Goal: Information Seeking & Learning: Check status

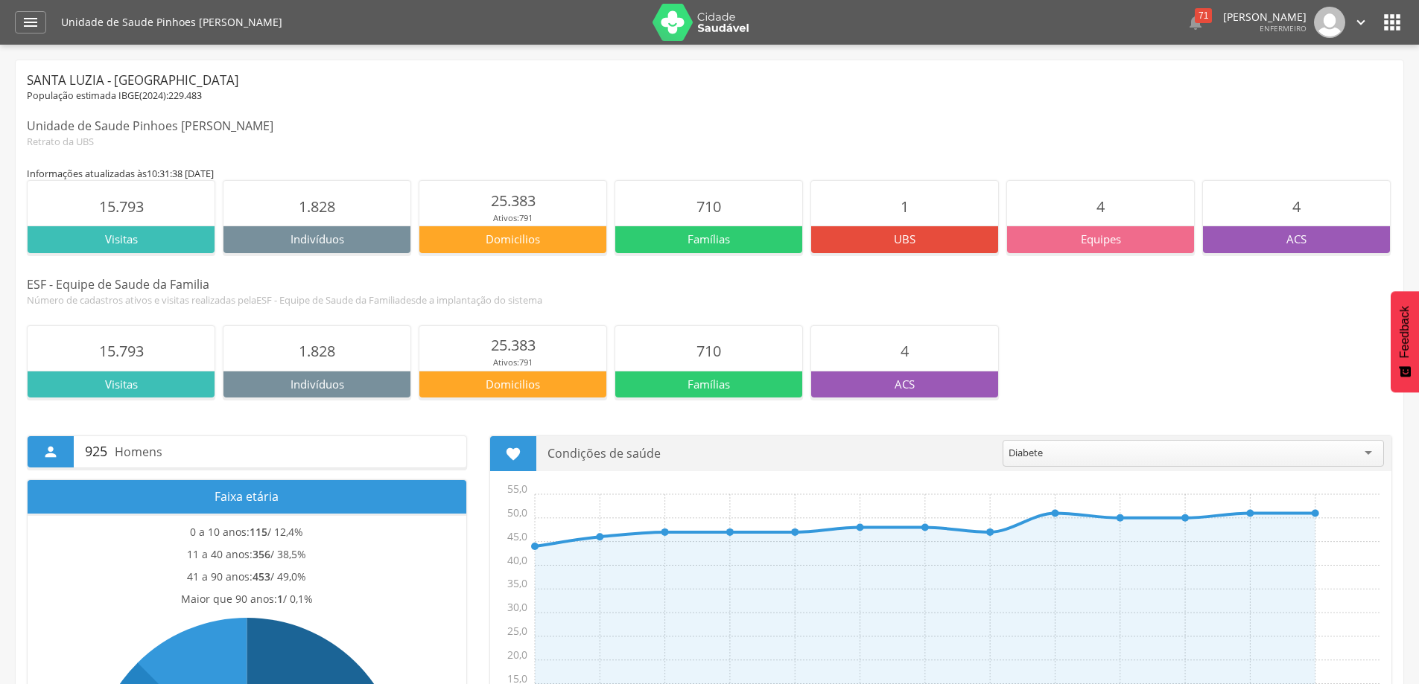
click at [672, 22] on img at bounding box center [700, 22] width 97 height 37
click at [28, 25] on icon "" at bounding box center [31, 22] width 18 height 18
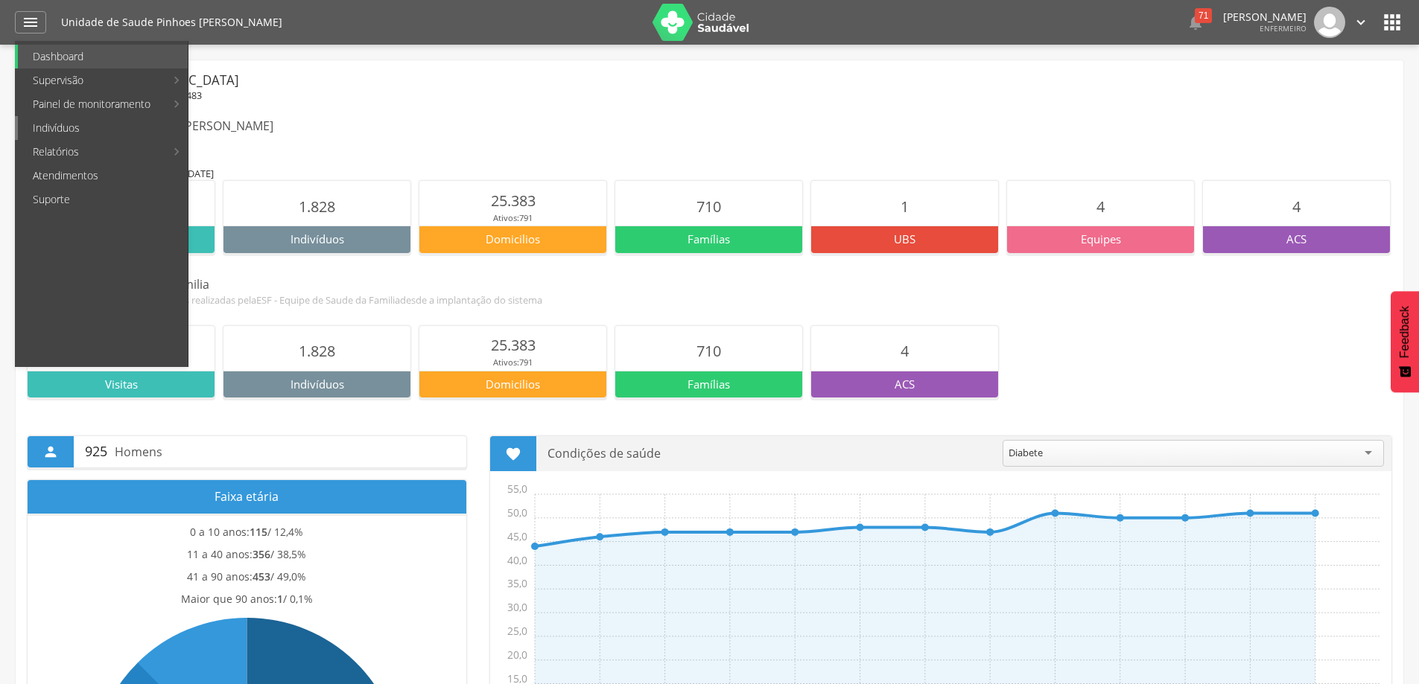
click at [72, 130] on link "Indivíduos" at bounding box center [103, 128] width 170 height 24
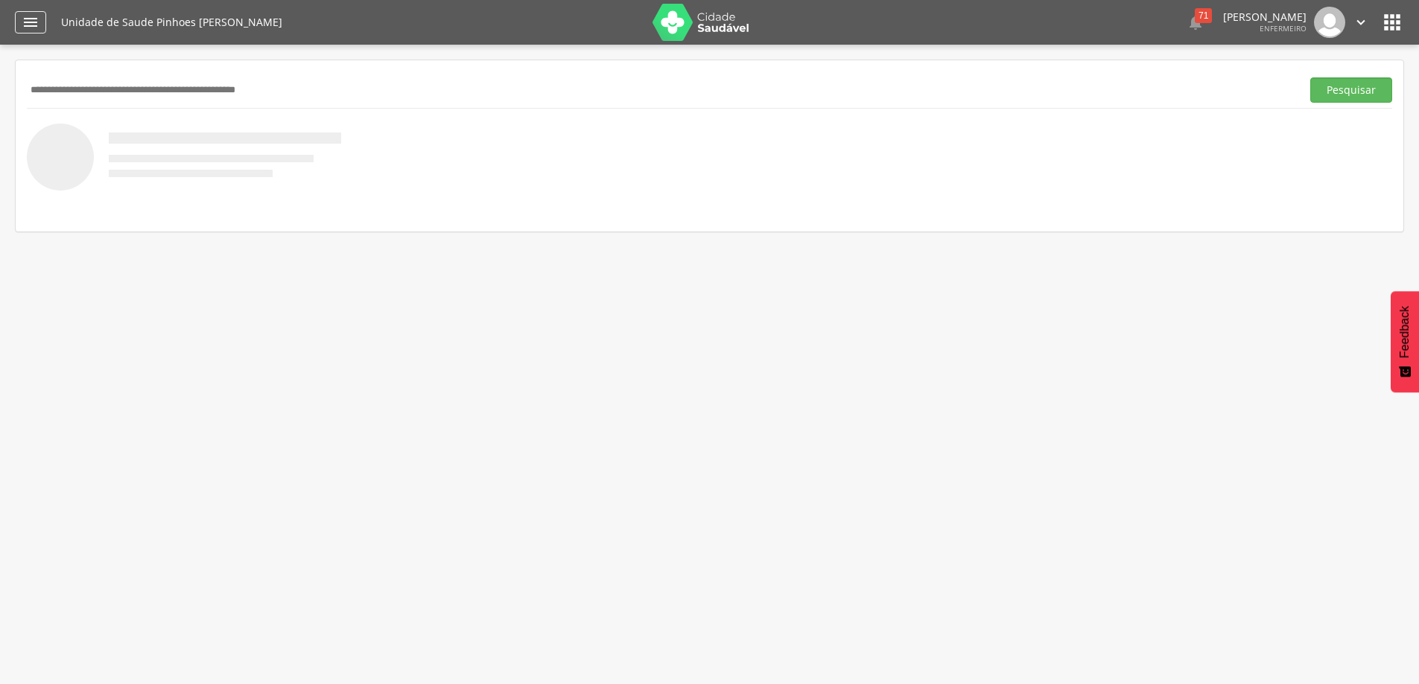
click at [32, 22] on icon "" at bounding box center [31, 22] width 18 height 18
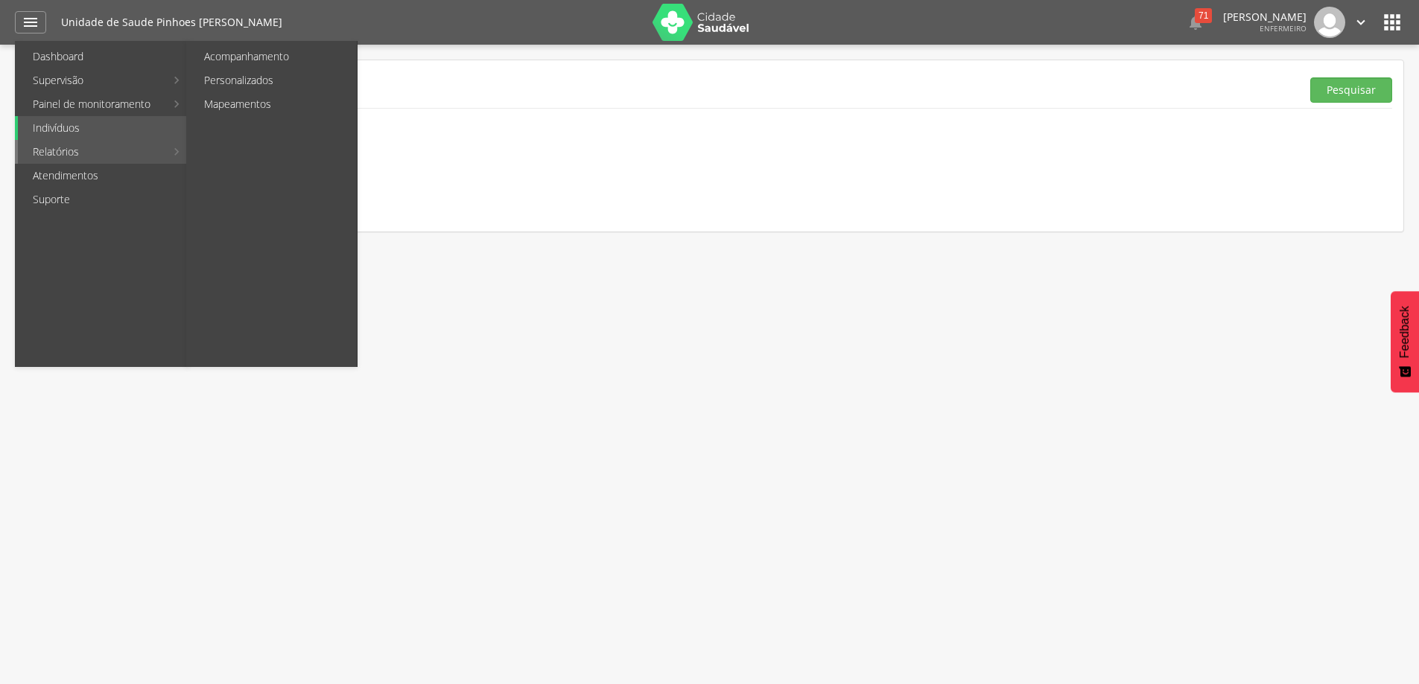
click at [42, 149] on link "Relatórios" at bounding box center [91, 152] width 147 height 24
click at [48, 152] on link "Relatórios" at bounding box center [91, 152] width 147 height 24
click at [262, 54] on link "Produtividade" at bounding box center [273, 57] width 168 height 24
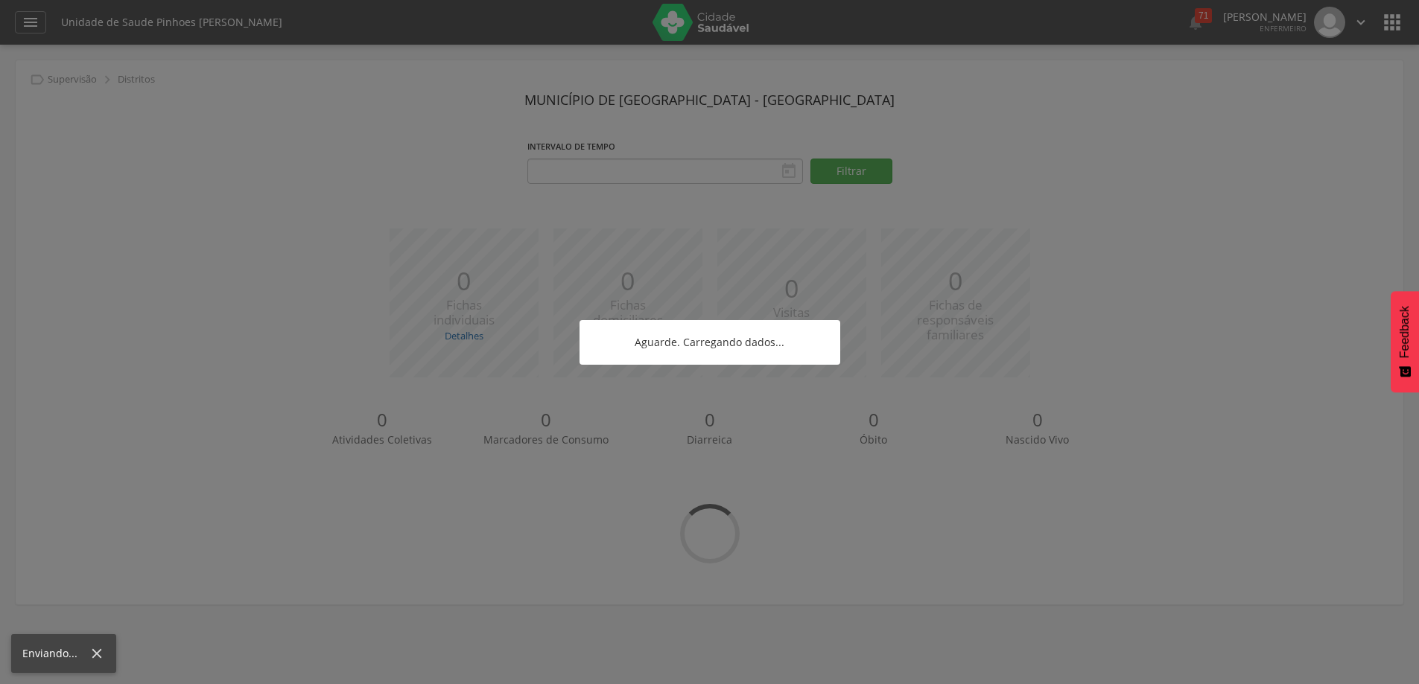
type input "**********"
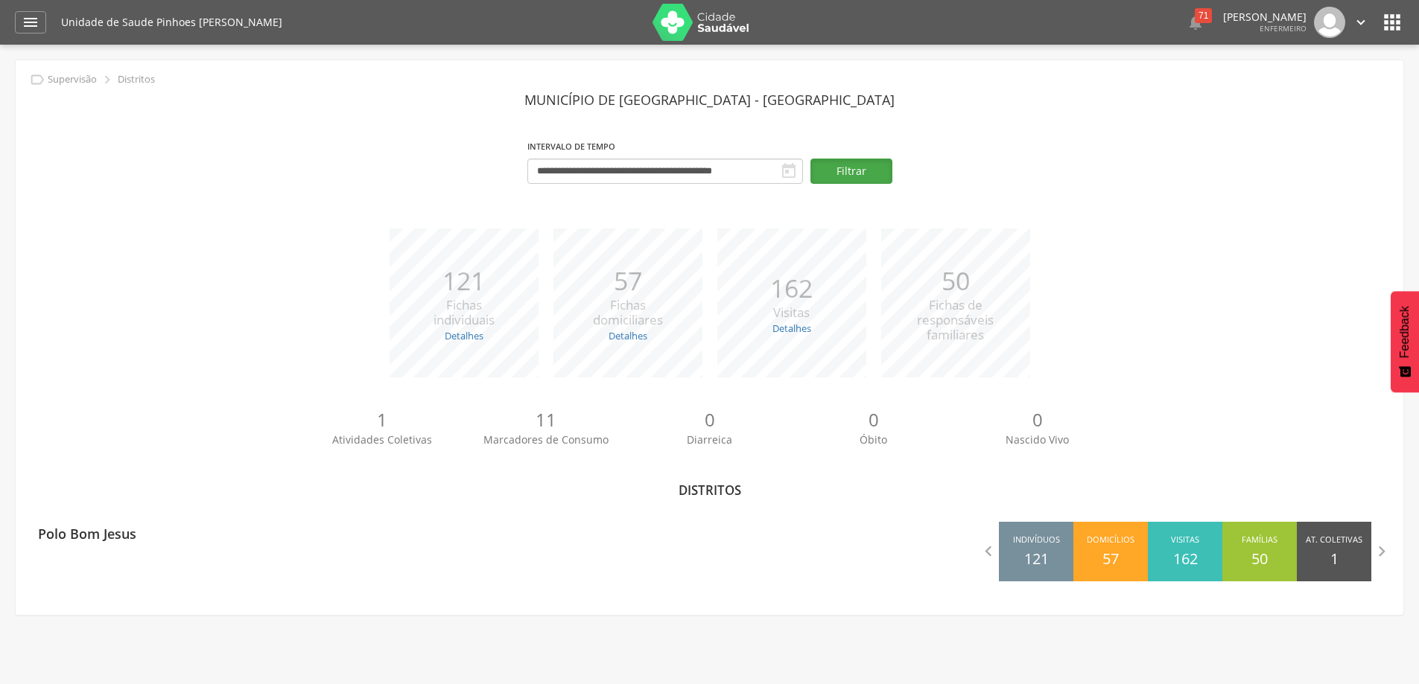
click at [838, 174] on button "Filtrar" at bounding box center [851, 171] width 82 height 25
click at [538, 155] on div "**********" at bounding box center [665, 162] width 276 height 52
click at [25, 24] on icon "" at bounding box center [31, 22] width 18 height 18
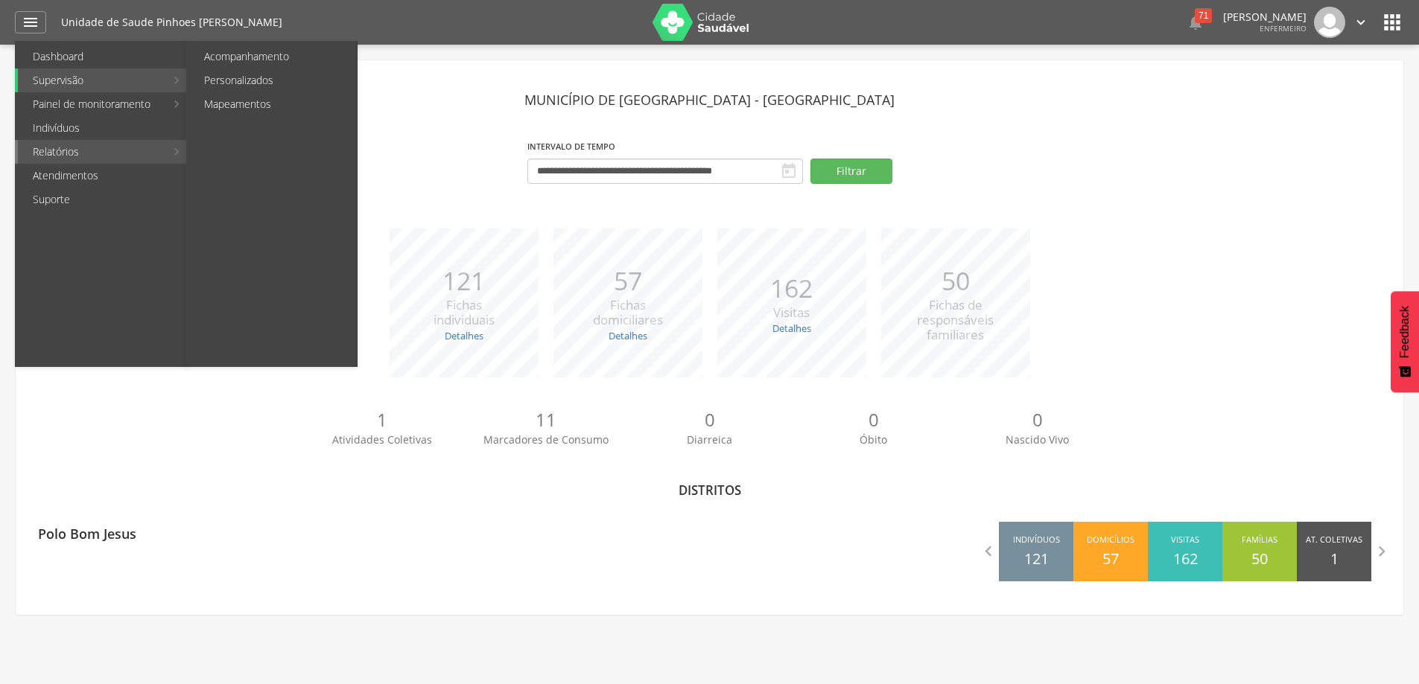
click at [45, 156] on link "Relatórios" at bounding box center [91, 152] width 147 height 24
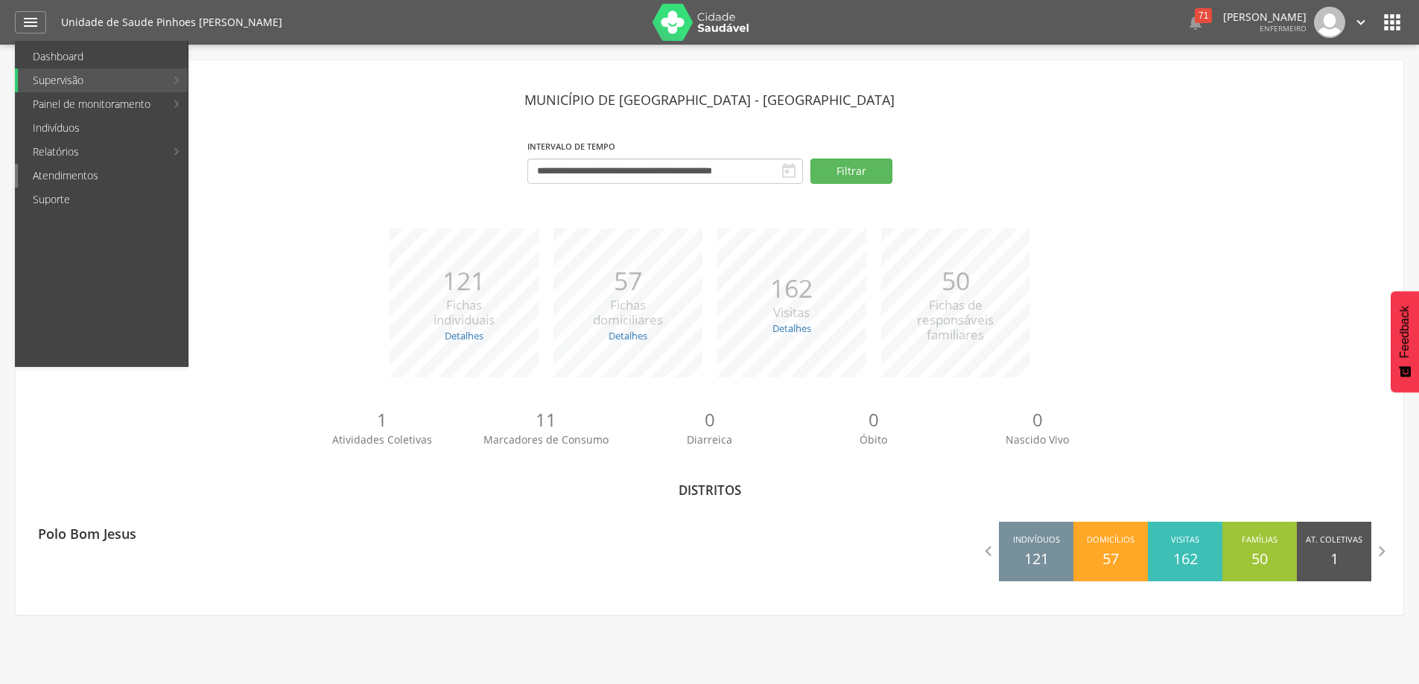
click at [45, 168] on link "Atendimentos" at bounding box center [103, 176] width 170 height 24
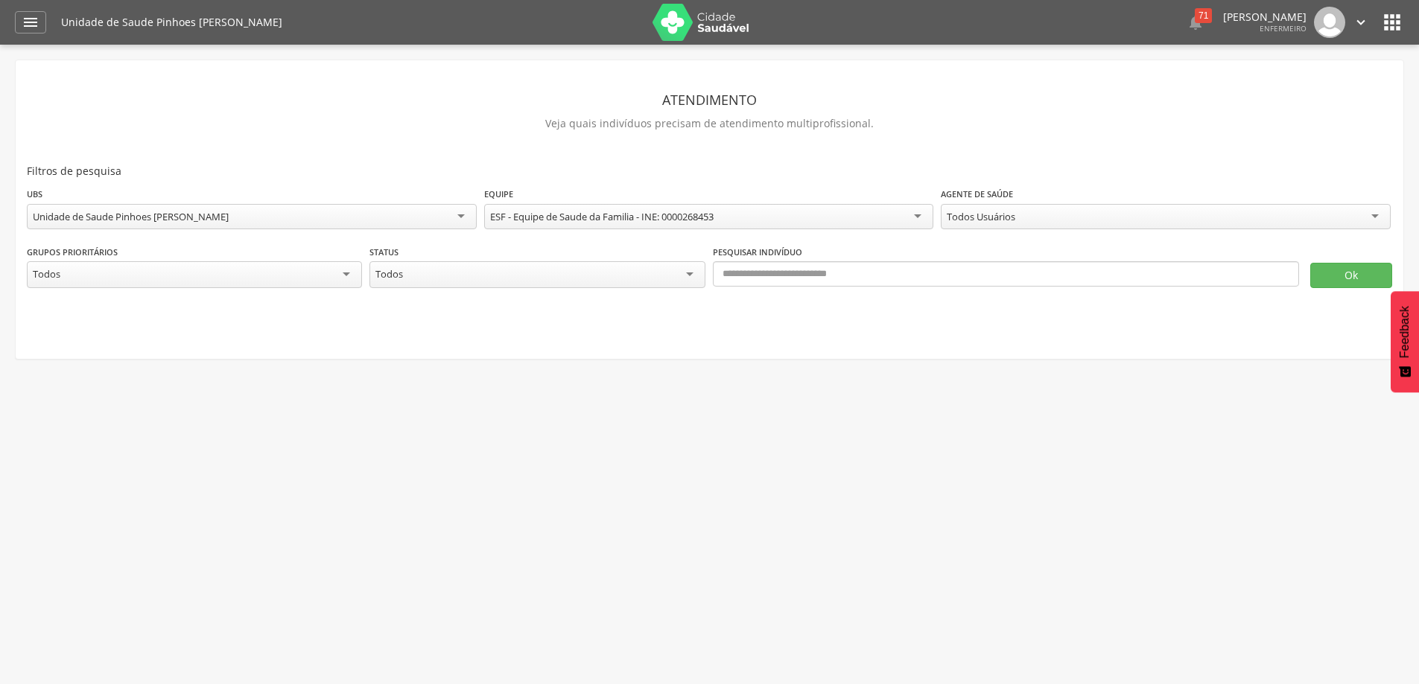
click at [1369, 222] on div "Todos Usuários" at bounding box center [1165, 216] width 450 height 25
click at [1328, 283] on button "Ok" at bounding box center [1351, 275] width 82 height 25
click at [679, 31] on img at bounding box center [700, 22] width 97 height 37
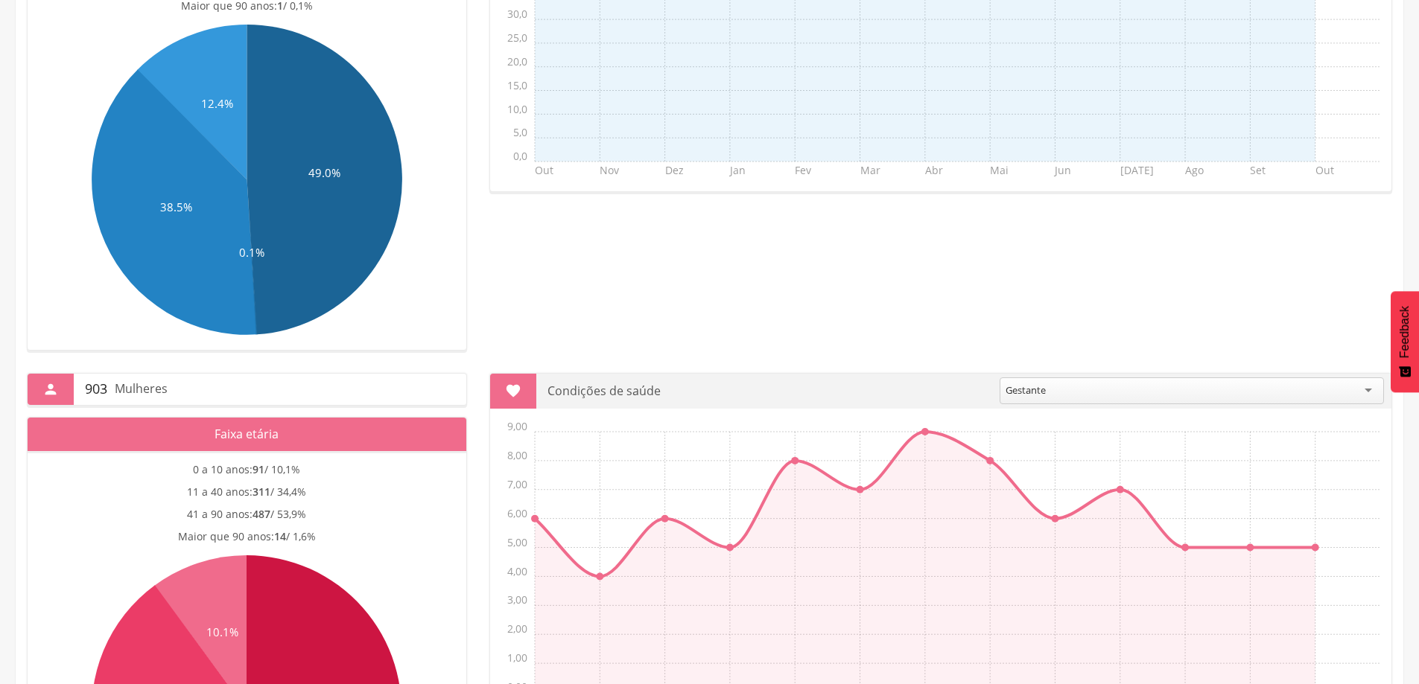
scroll to position [296, 0]
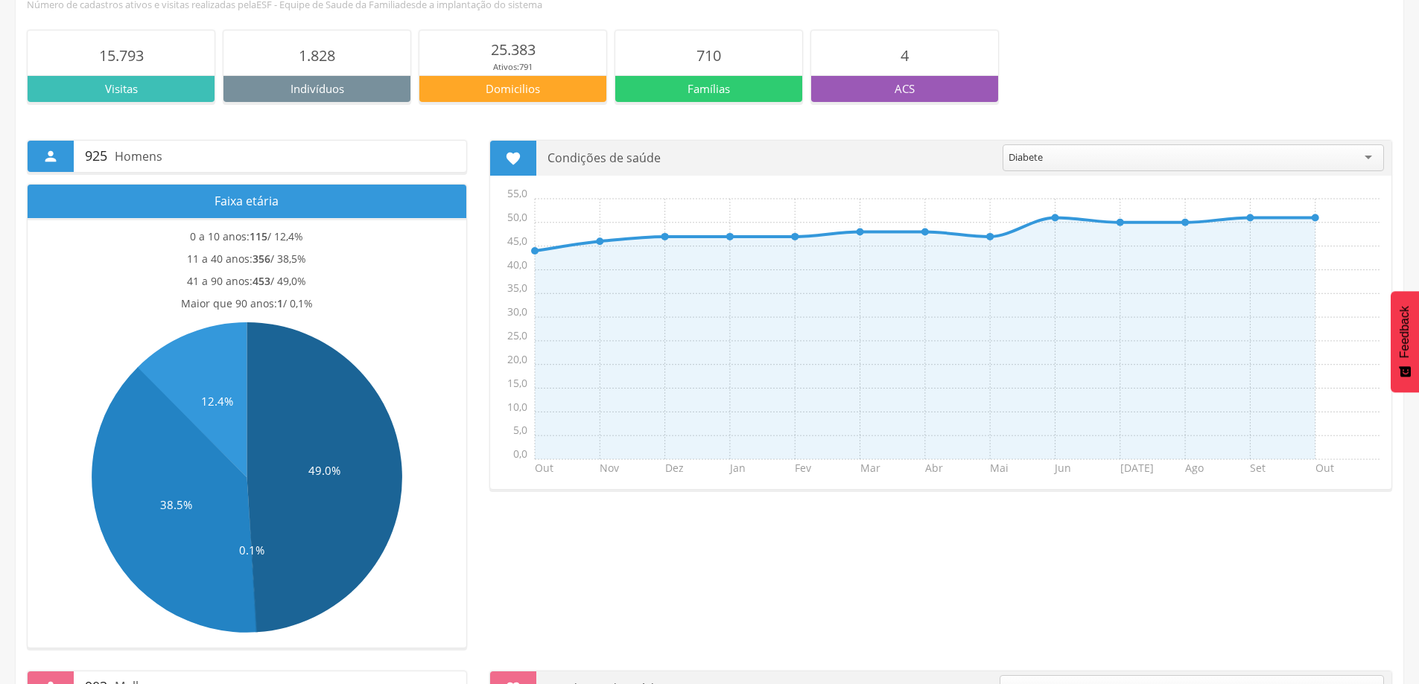
click at [856, 92] on p "ACS" at bounding box center [904, 89] width 187 height 16
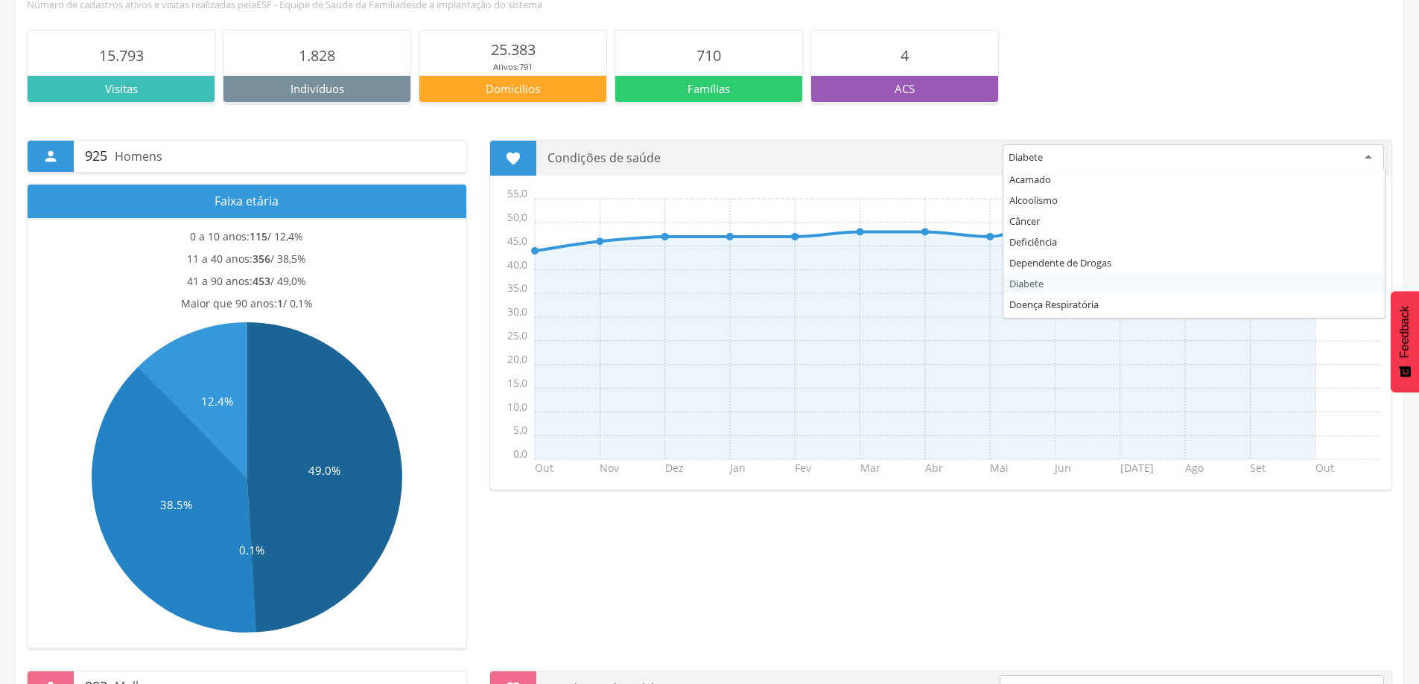
click at [1369, 159] on div "Diabete" at bounding box center [1192, 157] width 381 height 27
click at [1074, 112] on div "15.793 Visitas 1.828 Indivíduos 25.383 Ativos: 791 Domicilios 710 Famílias 4 ACS" at bounding box center [709, 64] width 1365 height 106
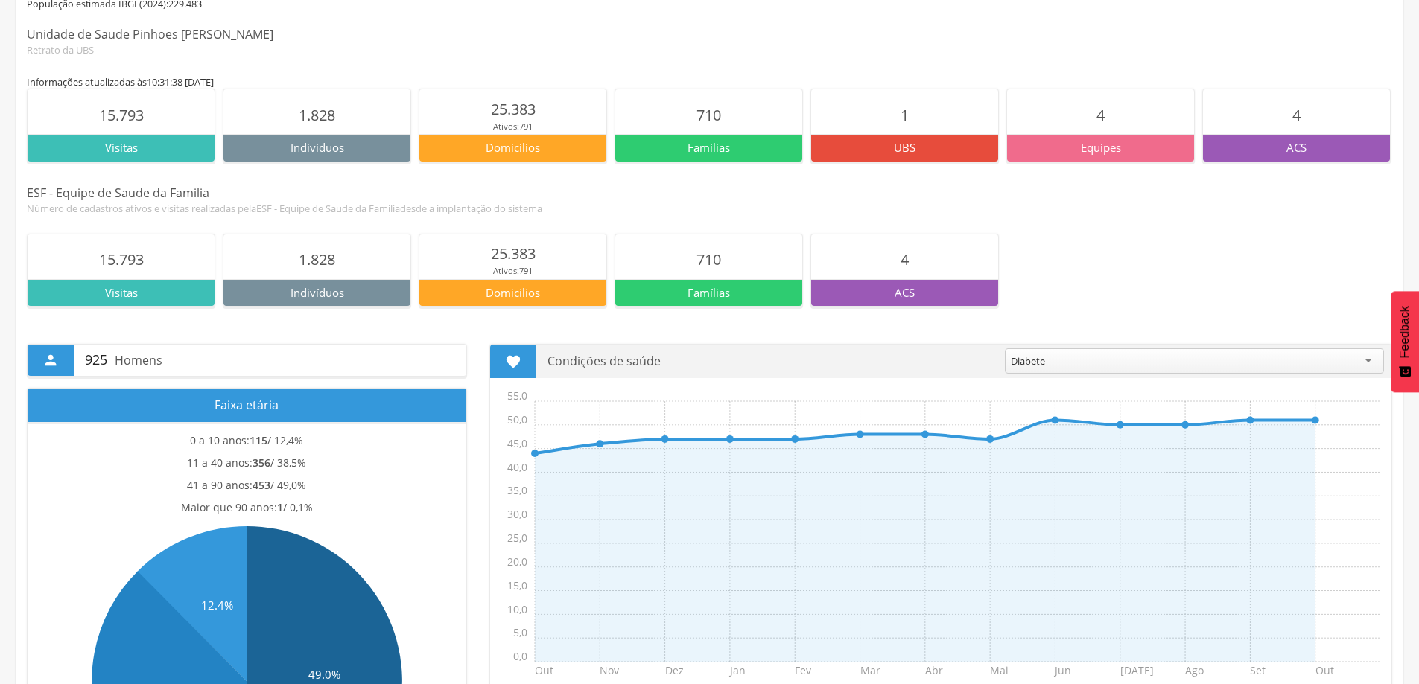
scroll to position [0, 0]
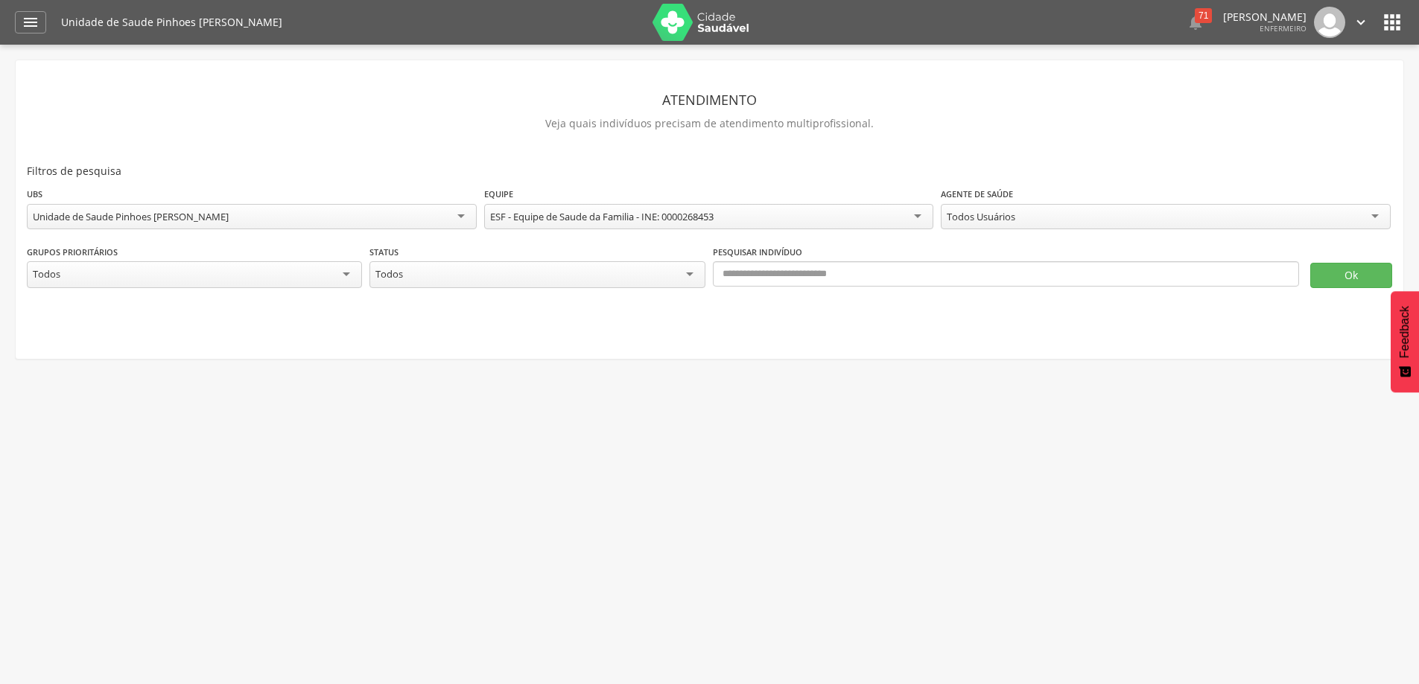
click at [346, 273] on div "Todos" at bounding box center [194, 274] width 335 height 27
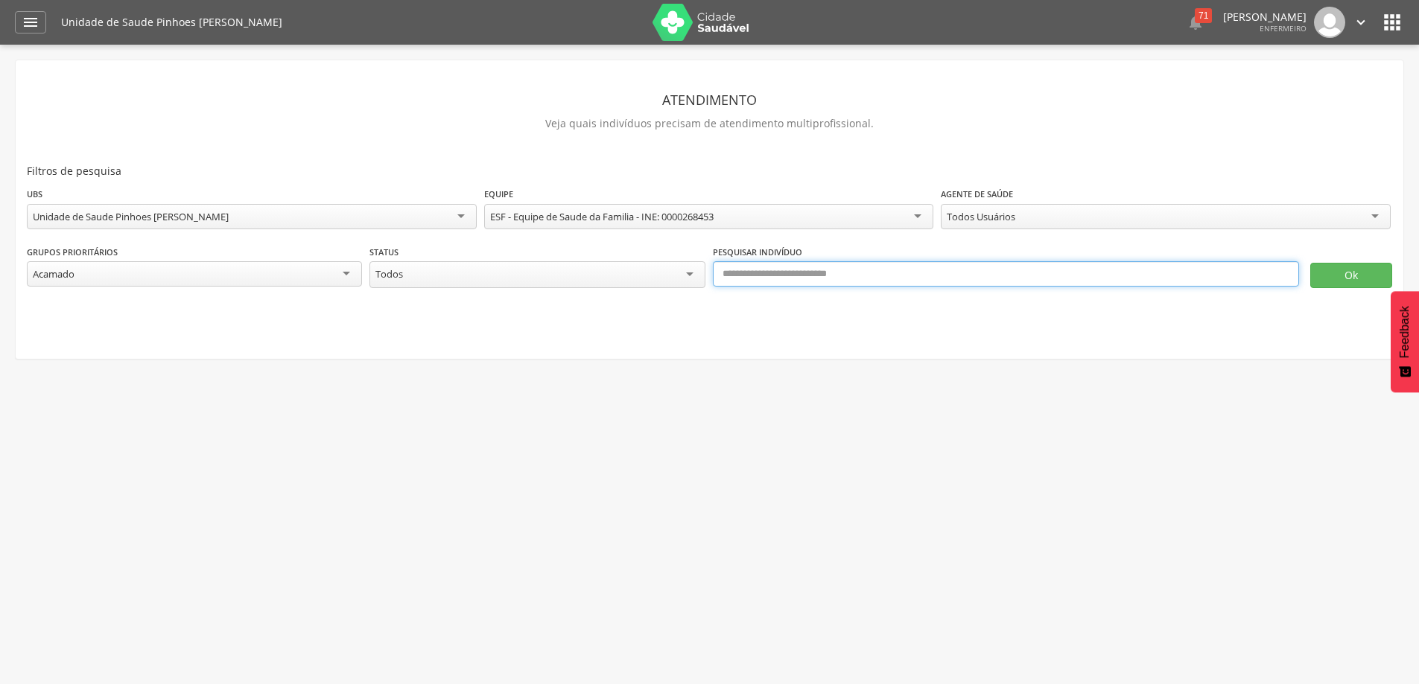
click at [791, 281] on input "text" at bounding box center [1006, 273] width 586 height 25
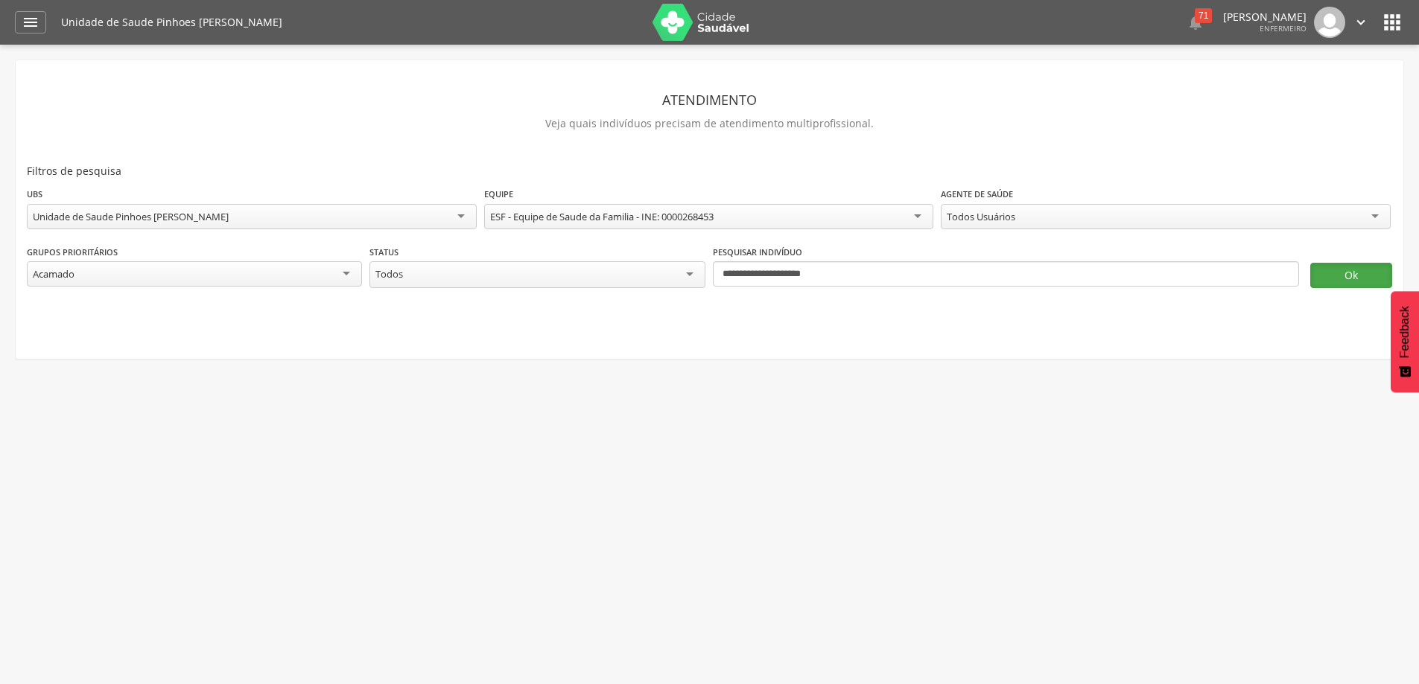
click at [1354, 281] on button "Ok" at bounding box center [1351, 275] width 82 height 25
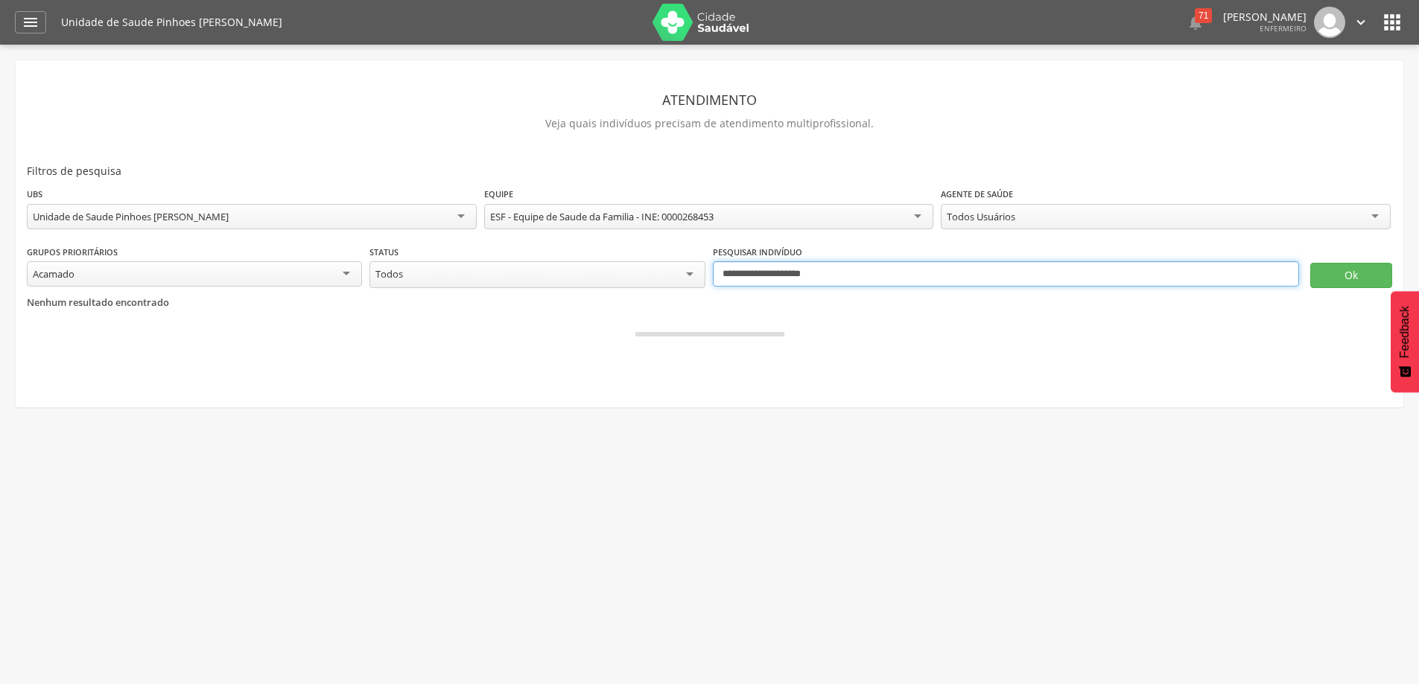
click at [914, 280] on input "**********" at bounding box center [1006, 273] width 586 height 25
type input "*"
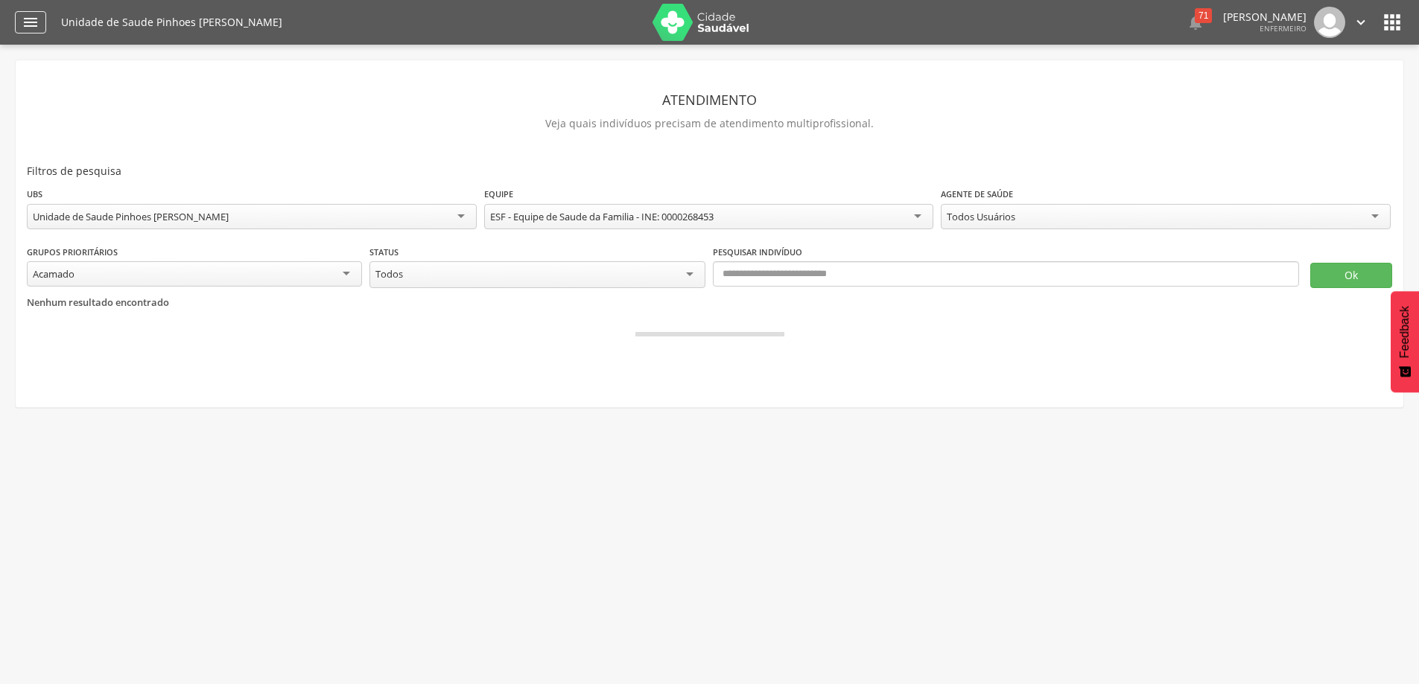
click at [32, 19] on icon "" at bounding box center [31, 22] width 18 height 18
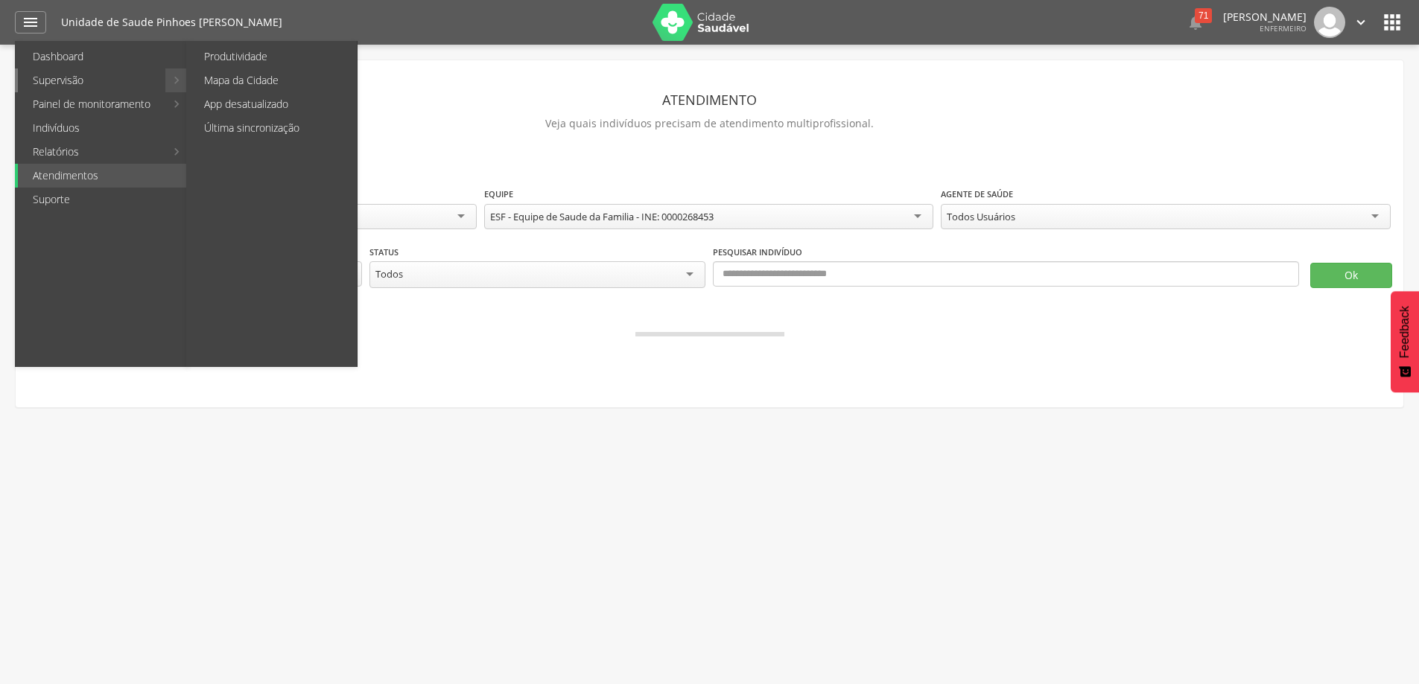
click at [39, 79] on link "Supervisão" at bounding box center [91, 81] width 147 height 24
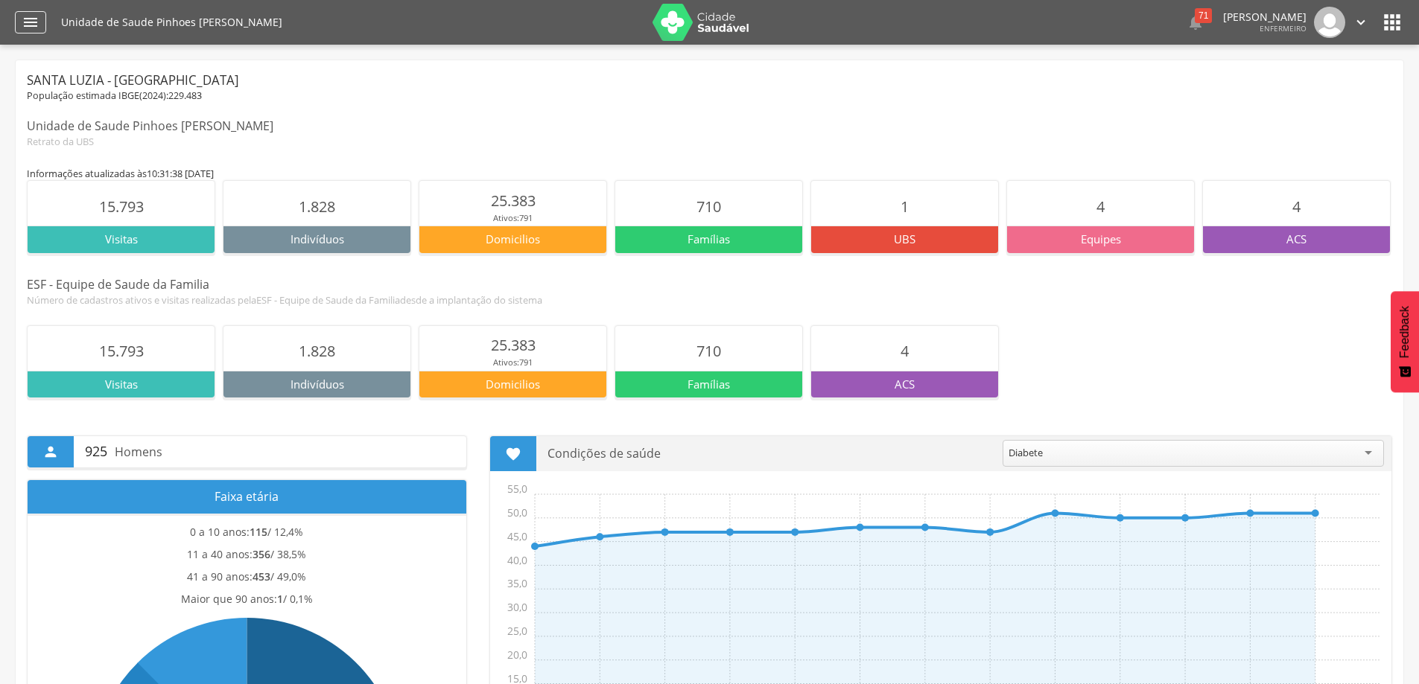
click at [29, 21] on icon "" at bounding box center [31, 22] width 18 height 18
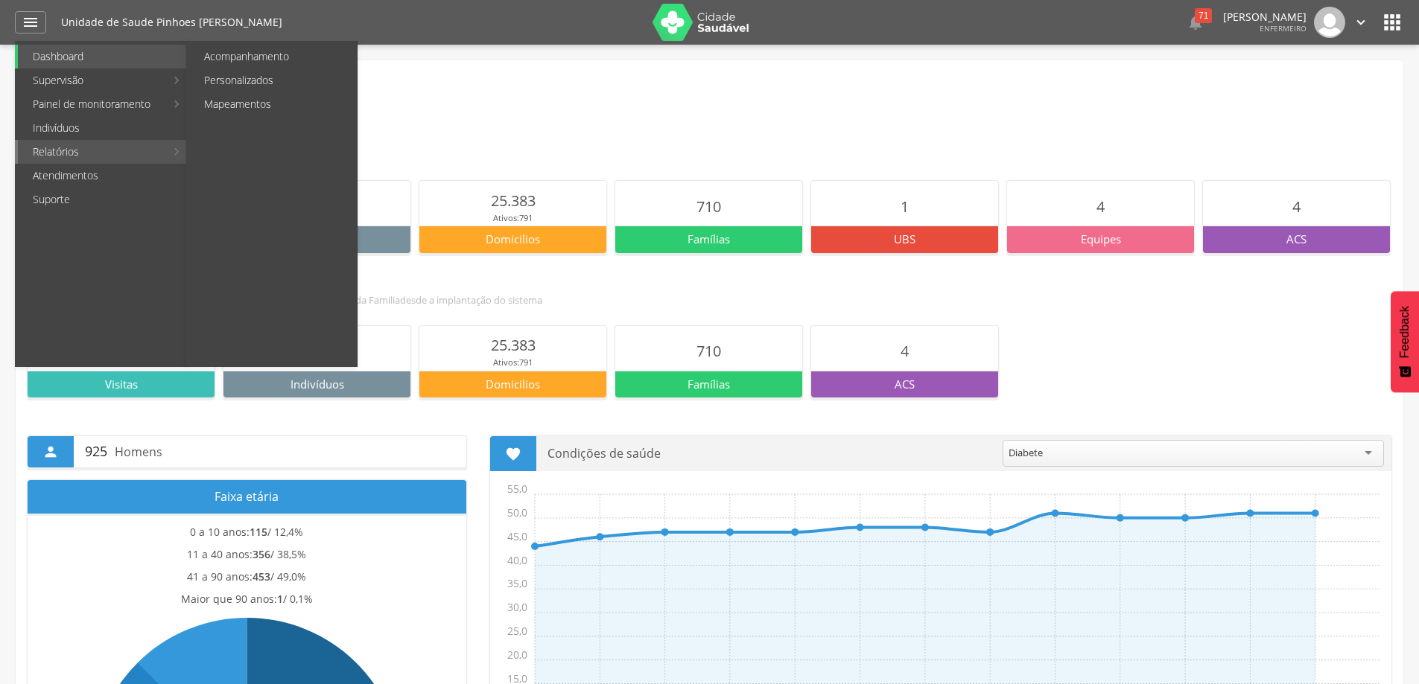
click at [42, 145] on link "Relatórios" at bounding box center [91, 152] width 147 height 24
click at [234, 61] on link "Acompanhamento" at bounding box center [273, 57] width 168 height 24
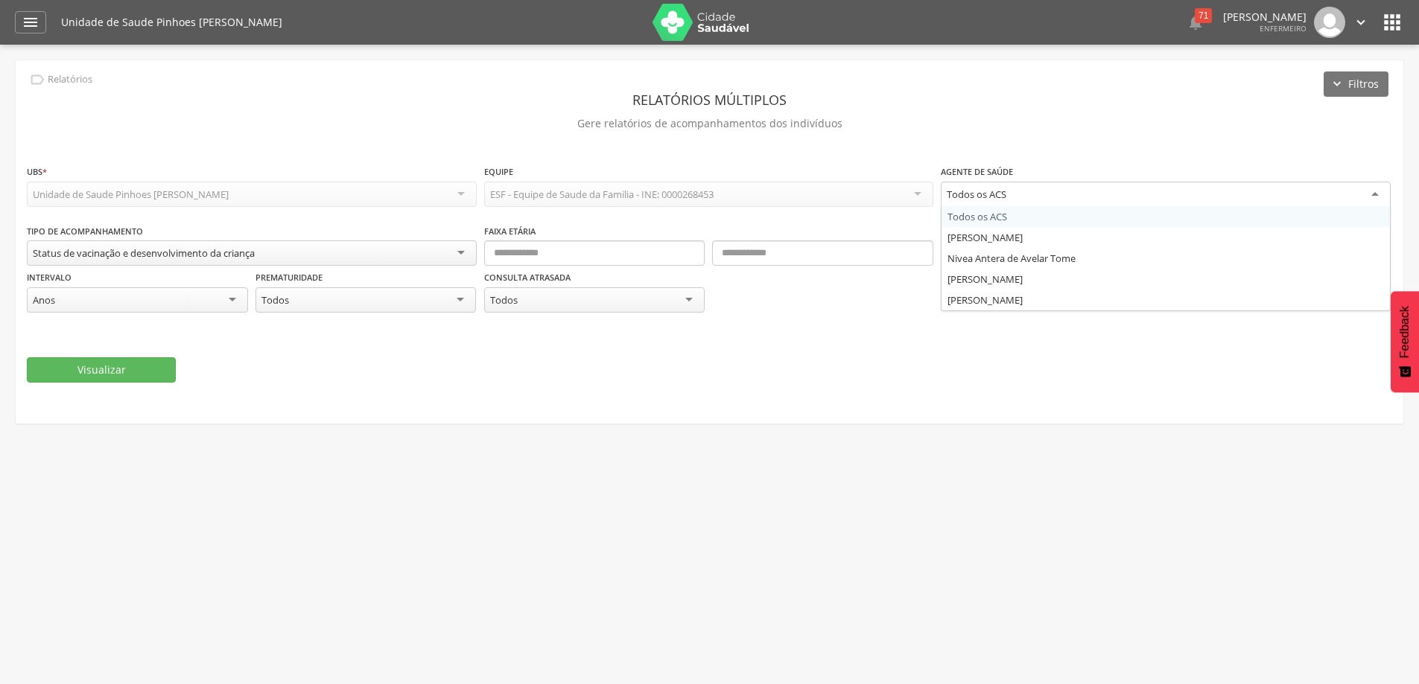
click at [1375, 189] on div "Todos os ACS" at bounding box center [1165, 195] width 450 height 27
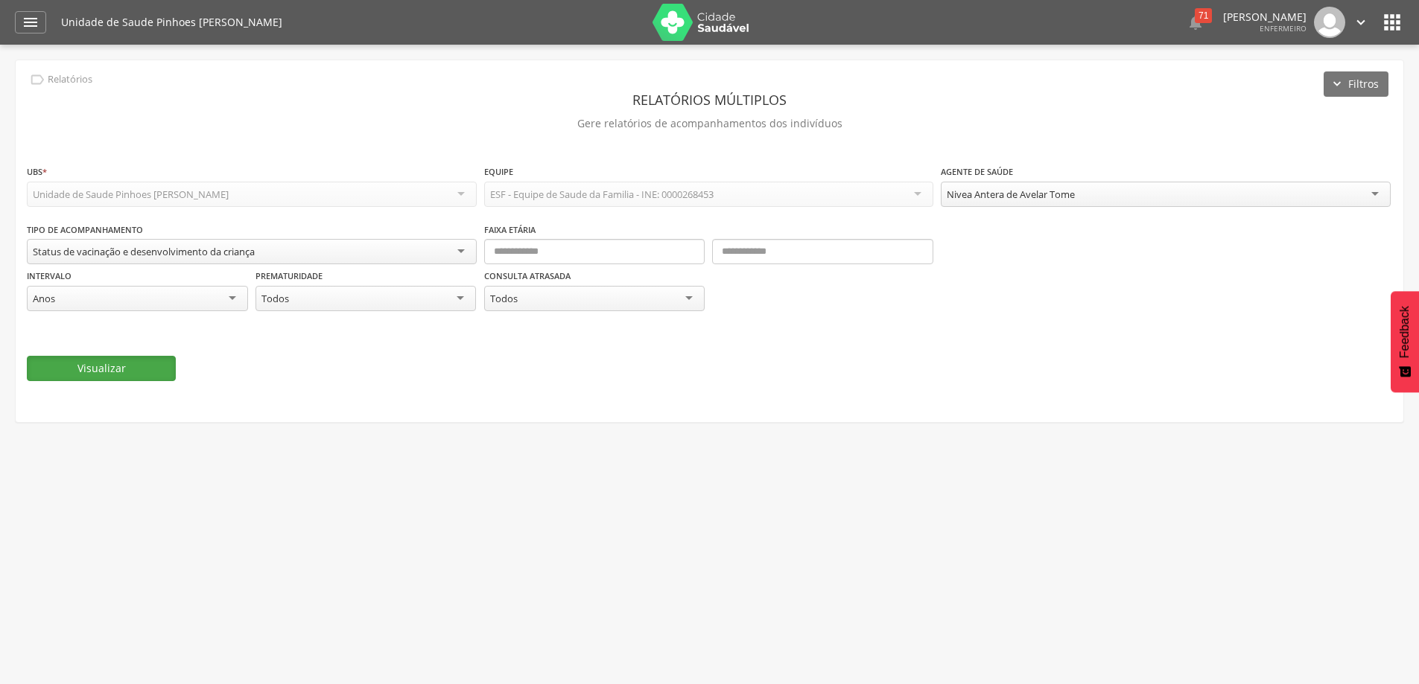
click at [90, 365] on button "Visualizar" at bounding box center [101, 368] width 149 height 25
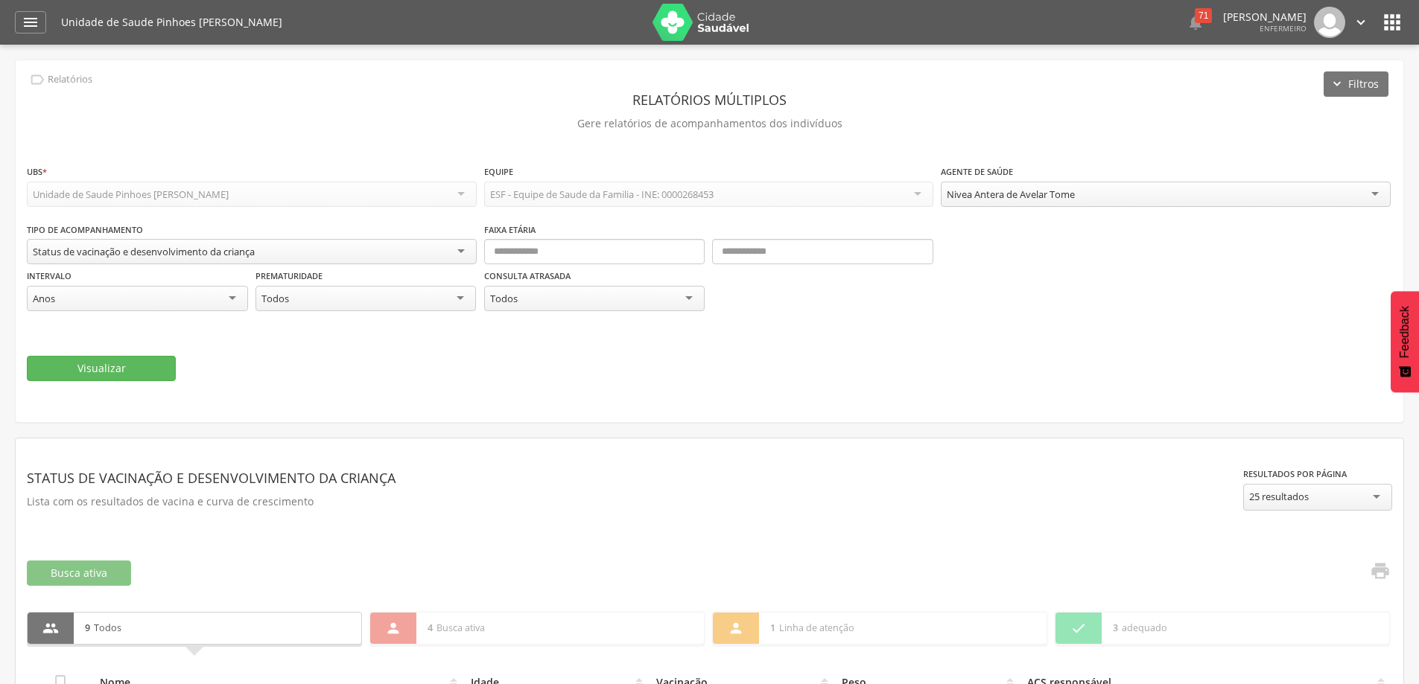
click at [1375, 194] on div "Nivea Antera de Avelar Tome" at bounding box center [1165, 194] width 450 height 25
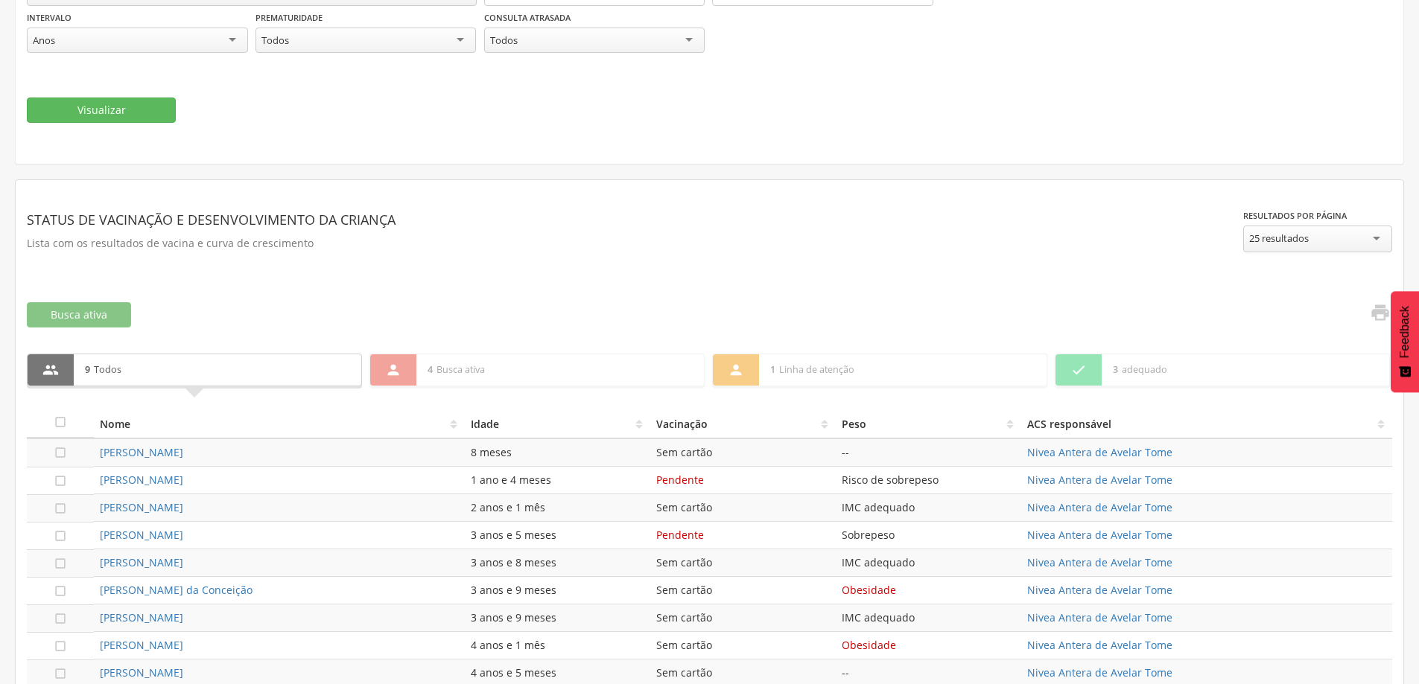
scroll to position [298, 0]
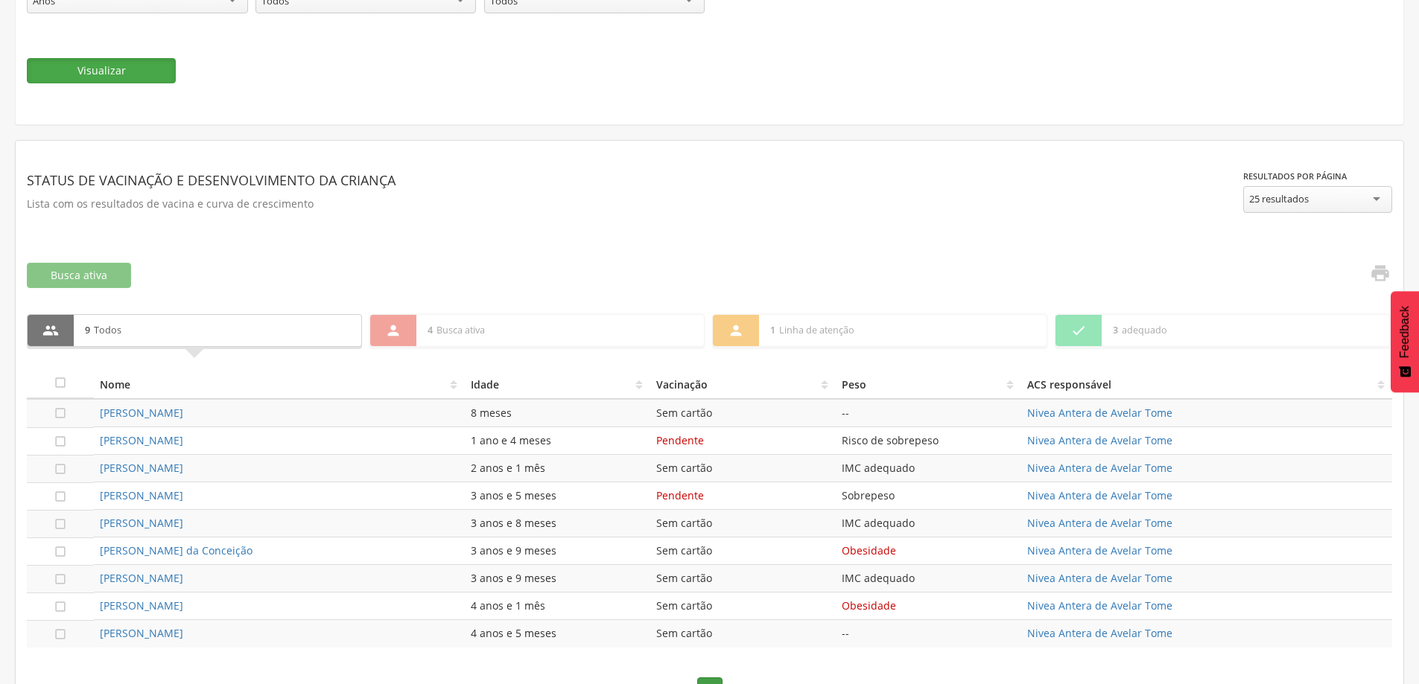
click at [111, 76] on button "Visualizar" at bounding box center [101, 70] width 149 height 25
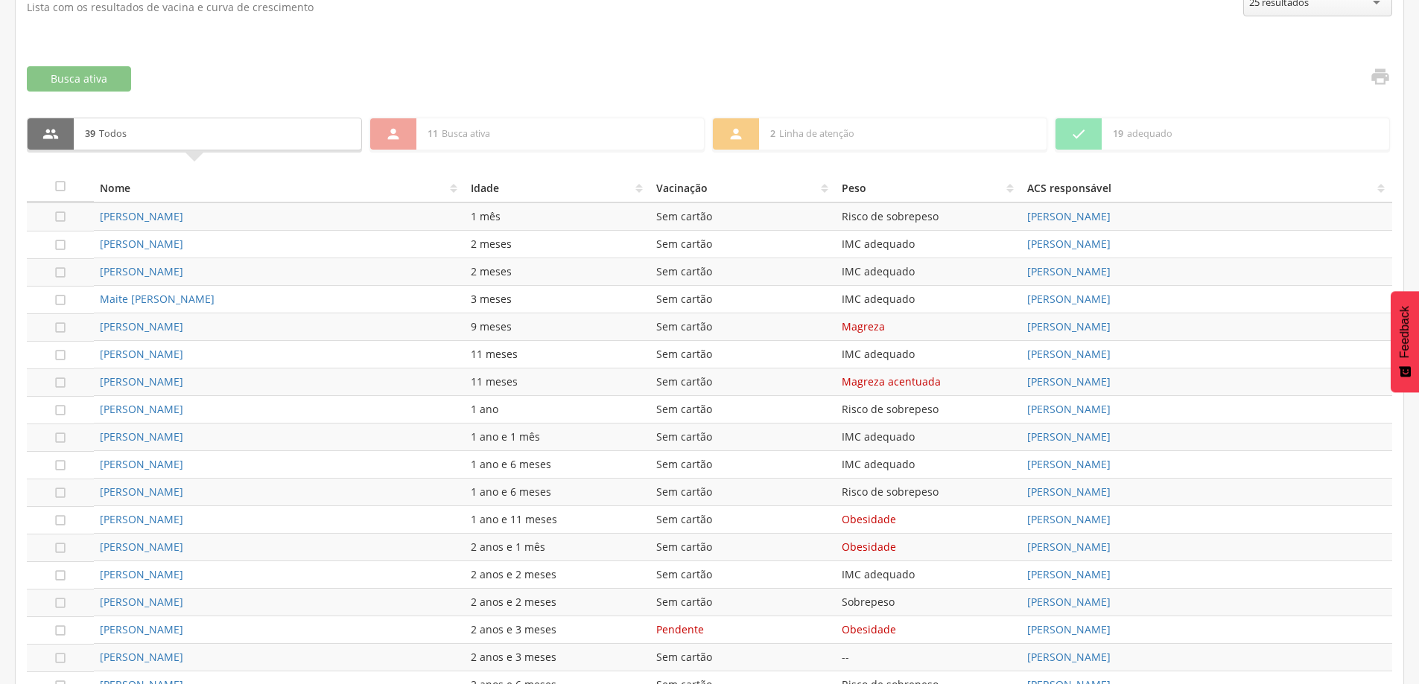
scroll to position [486, 0]
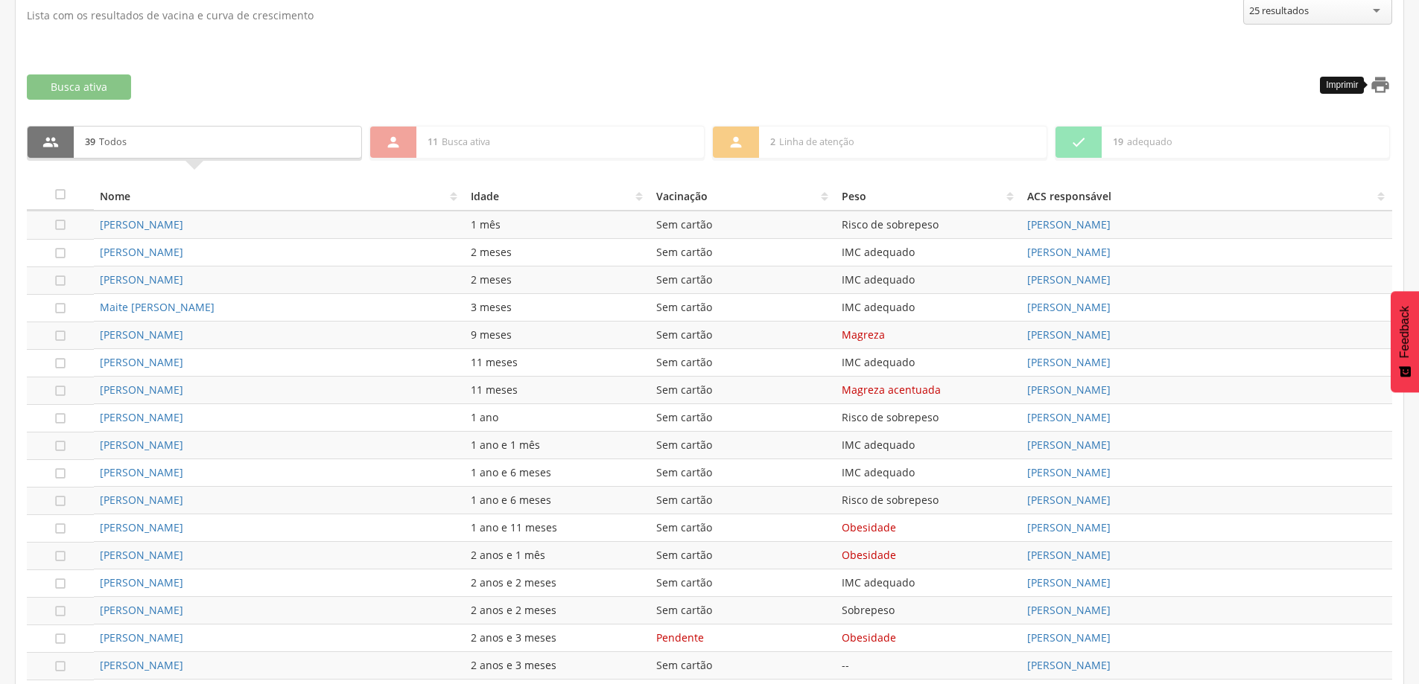
drag, startPoint x: 550, startPoint y: 76, endPoint x: 1378, endPoint y: 86, distance: 828.1
click at [1378, 86] on icon "" at bounding box center [1379, 84] width 21 height 21
